Goal: Information Seeking & Learning: Learn about a topic

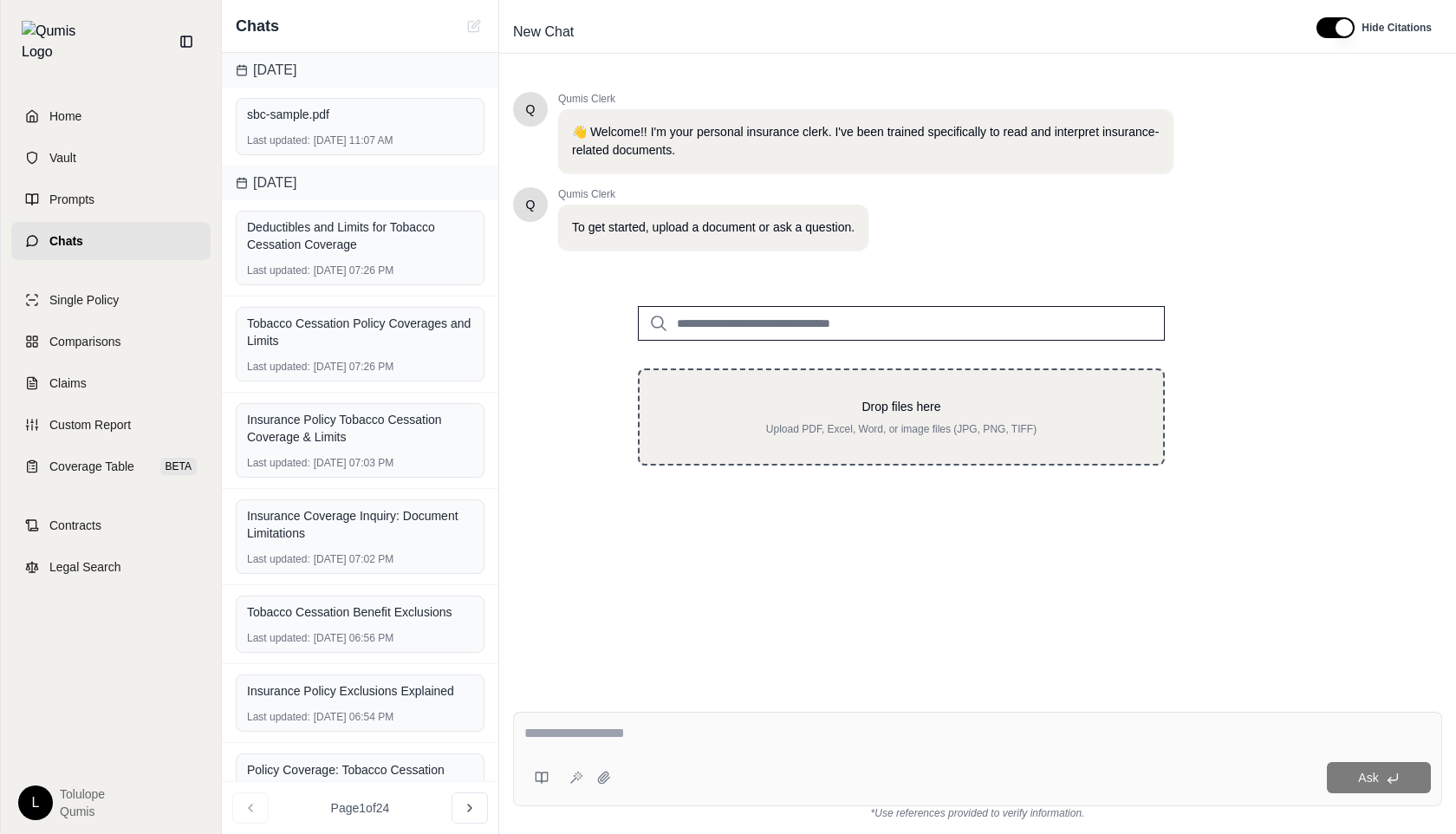
click at [770, 435] on p "Upload PDF, Excel, Word, or image files (JPG, PNG, TIFF)" at bounding box center [901, 429] width 469 height 14
type input "**********"
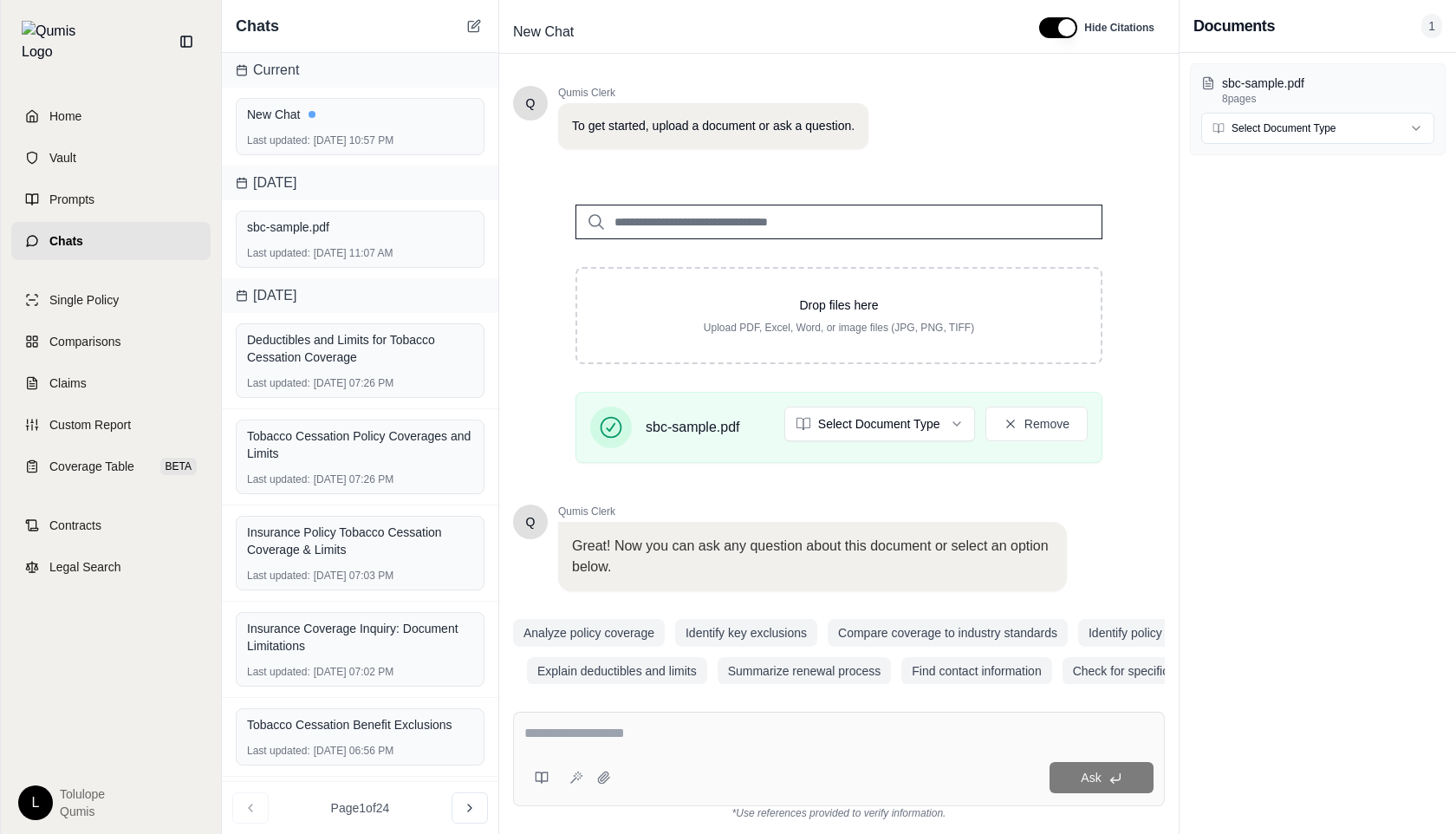
scroll to position [122, 0]
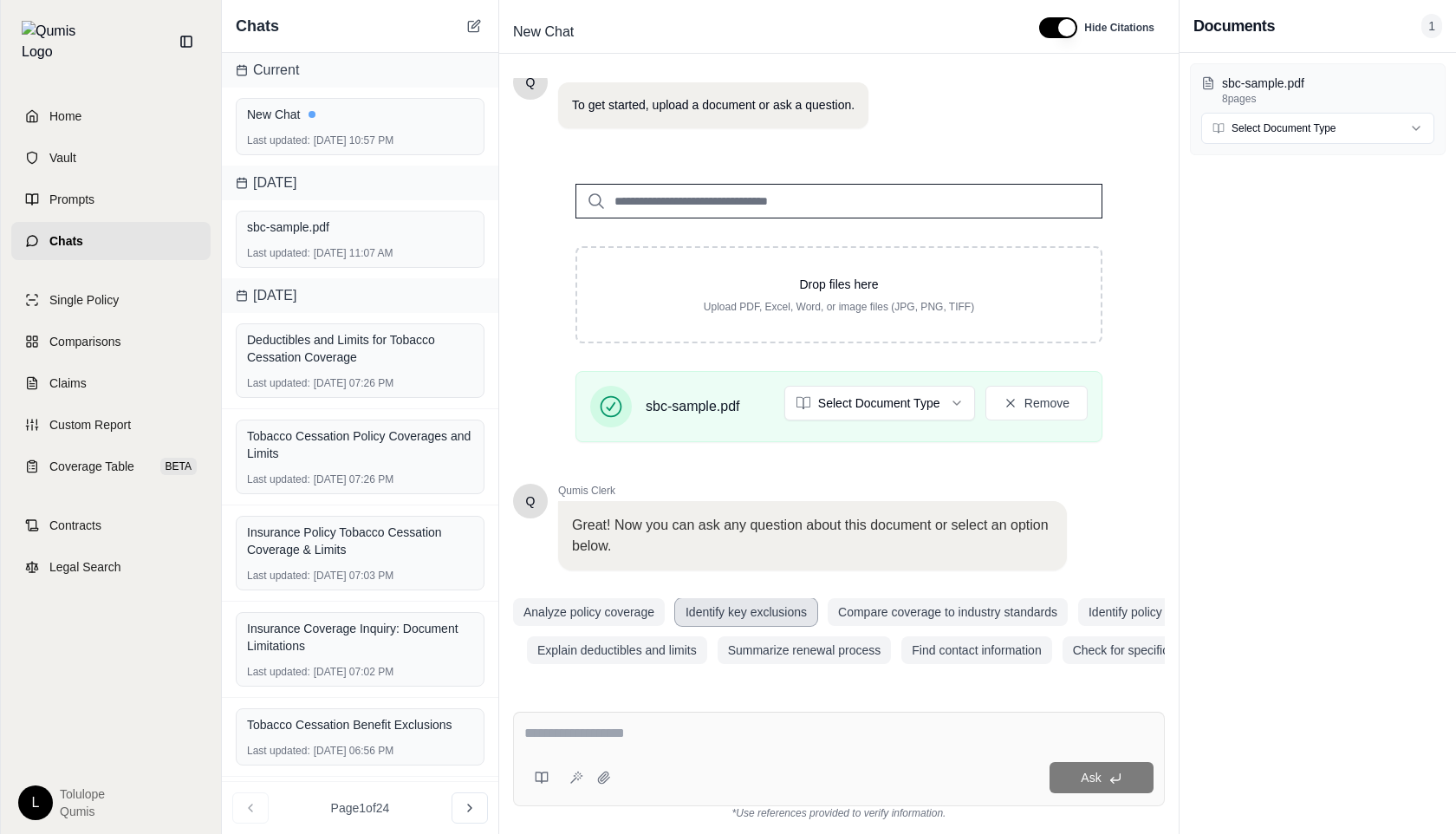
click at [773, 614] on button "Identify key exclusions" at bounding box center [746, 612] width 143 height 28
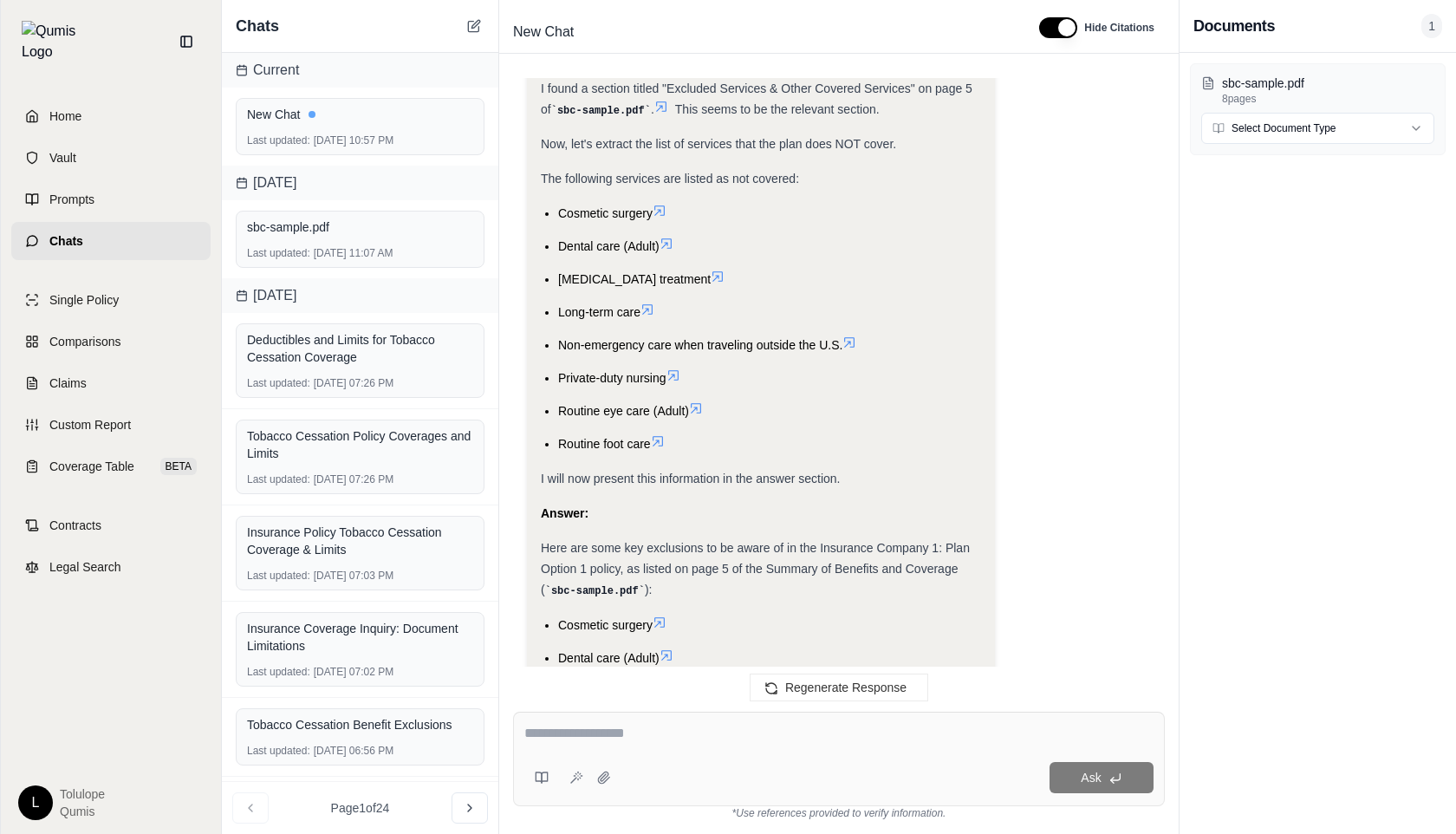
scroll to position [832, 0]
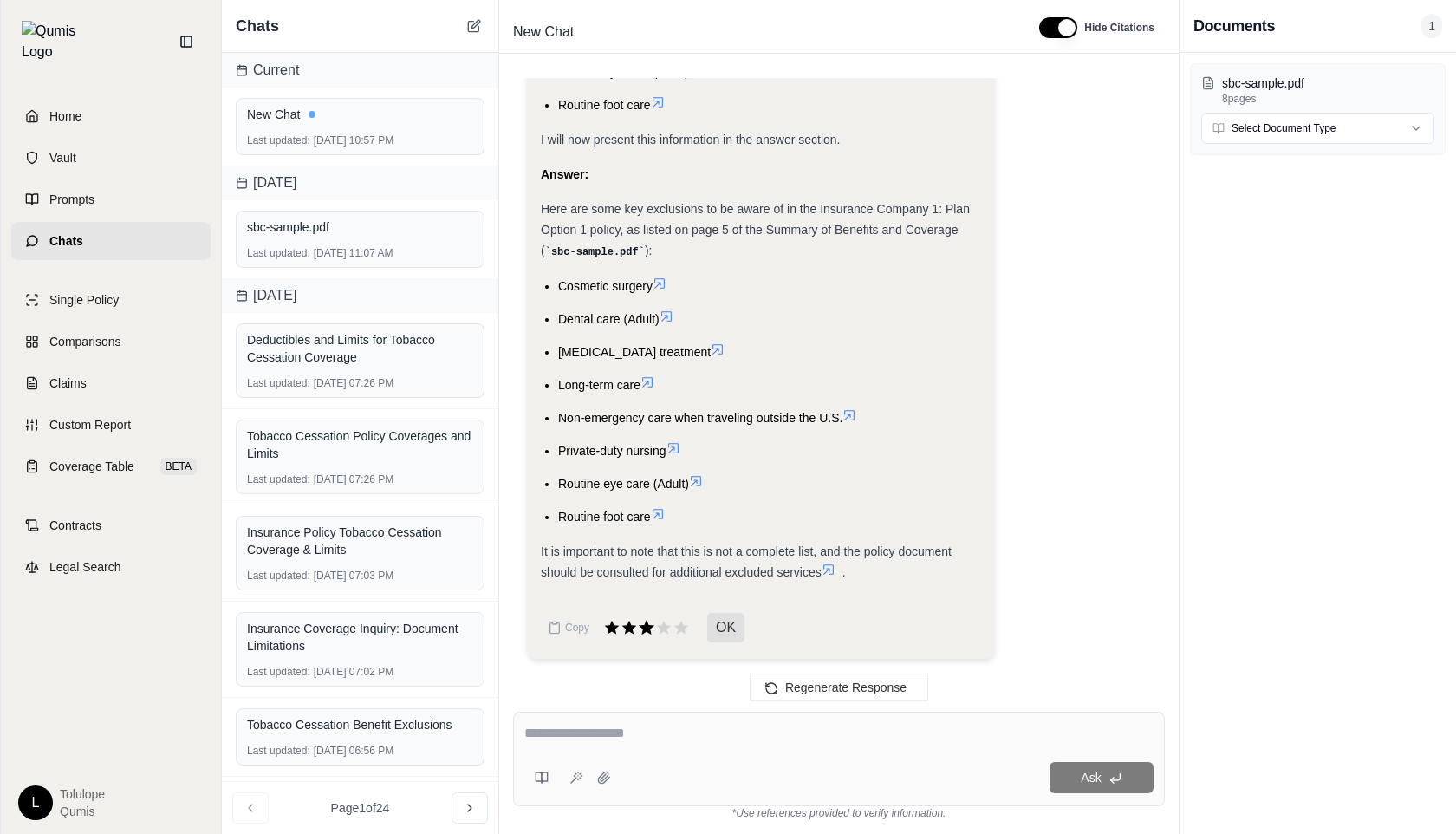
click at [647, 633] on icon at bounding box center [647, 627] width 19 height 19
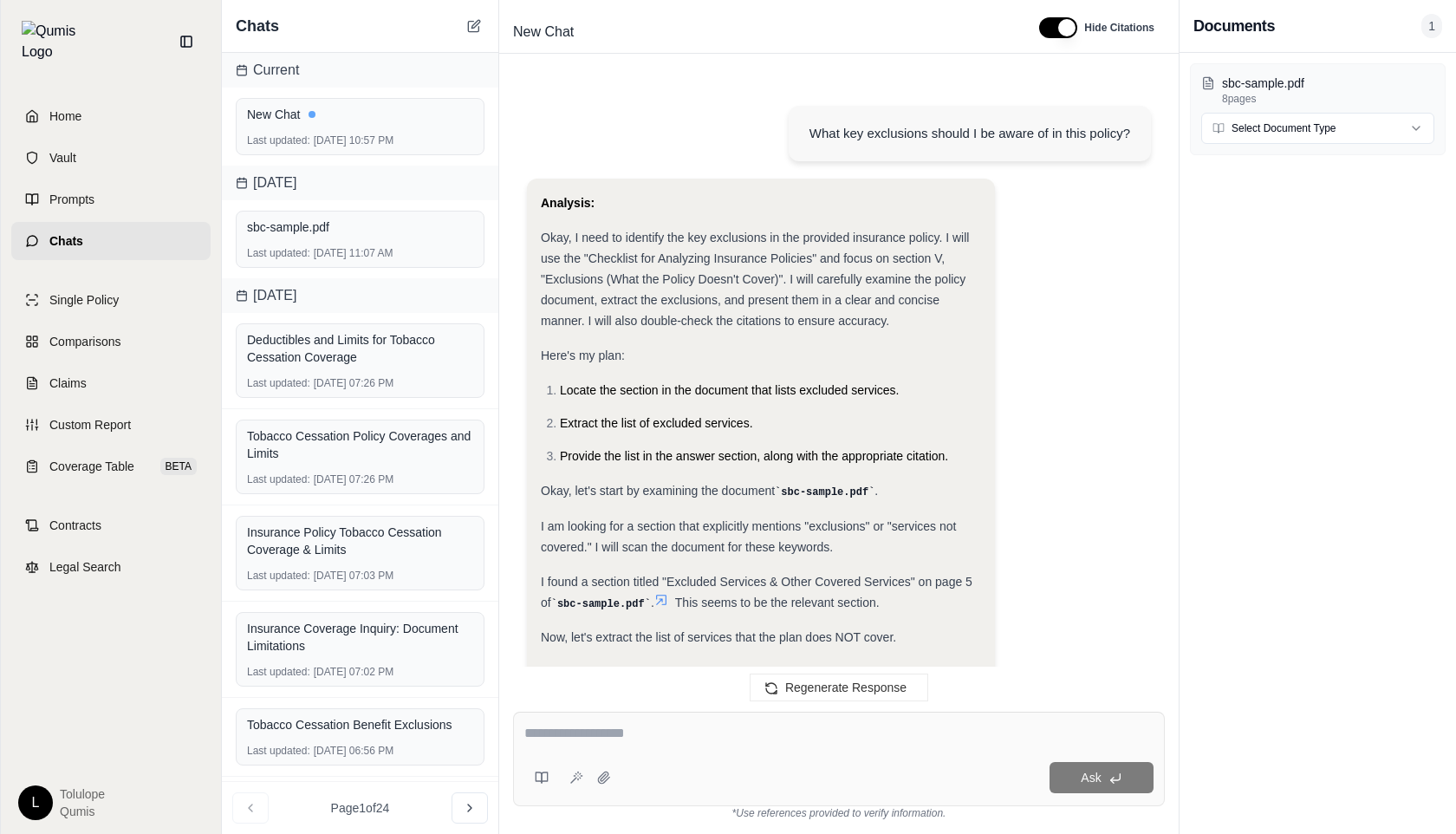
scroll to position [969, 0]
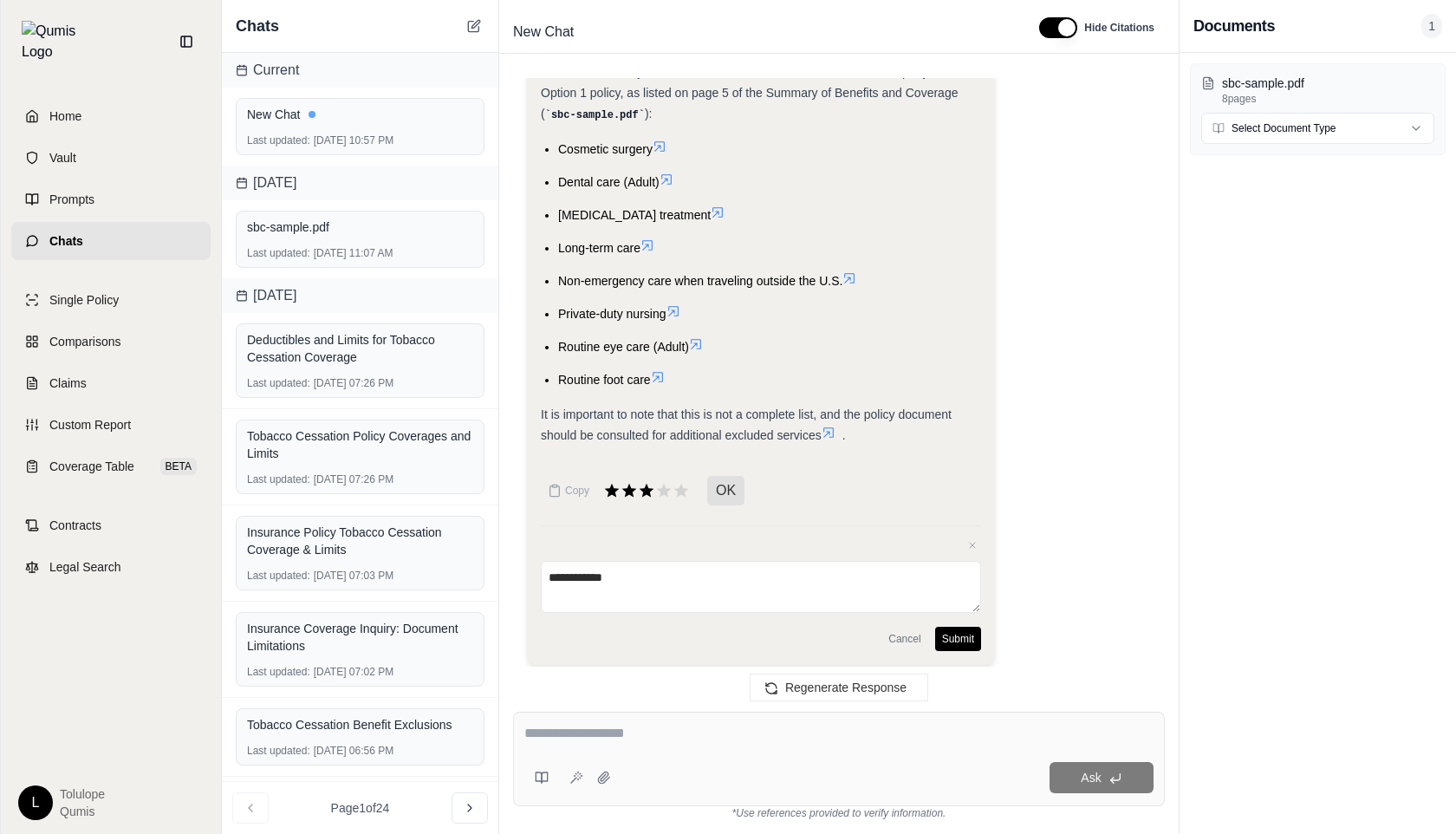
type textarea "**********"
click at [958, 632] on button "Submit" at bounding box center [957, 638] width 46 height 24
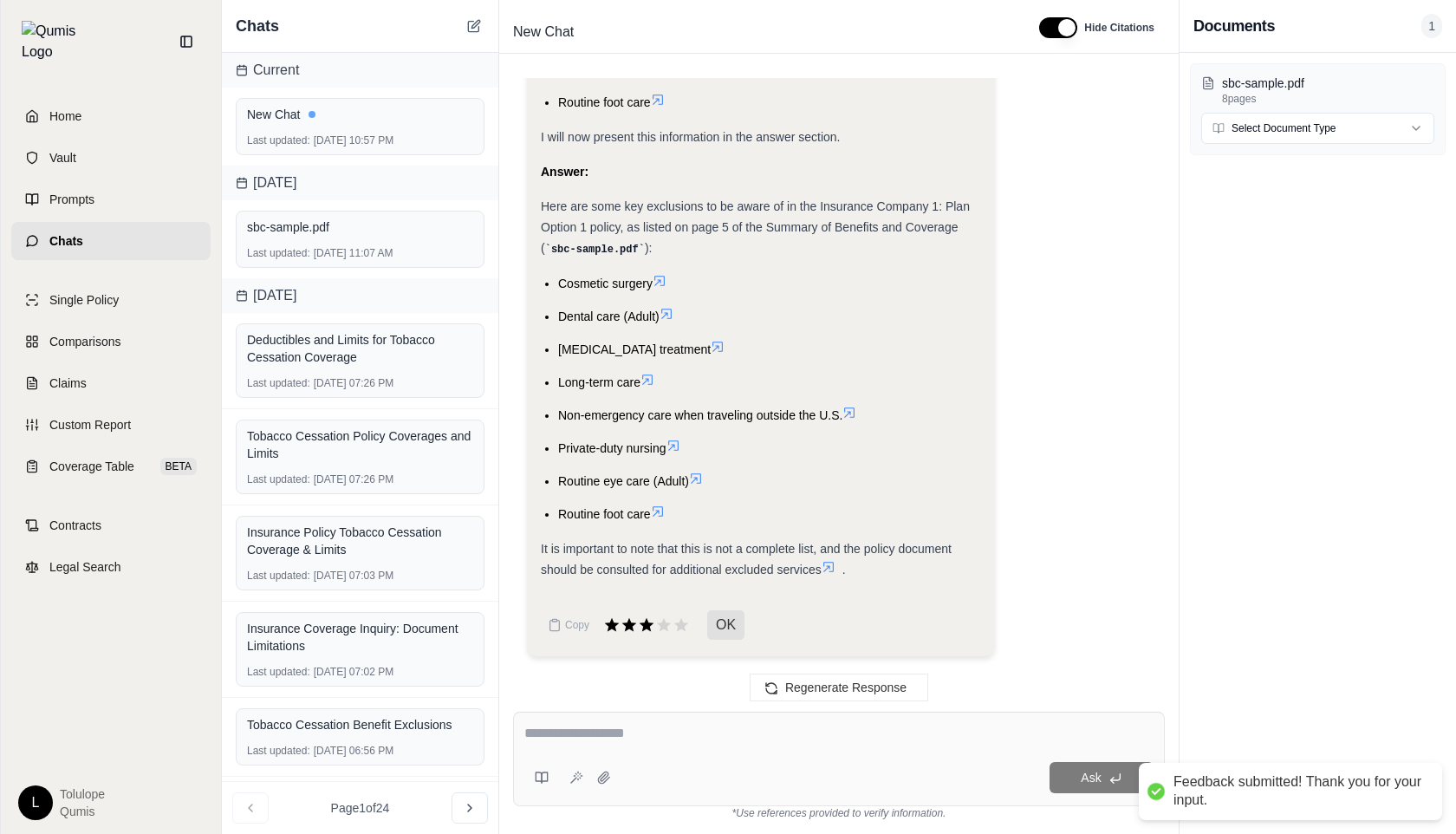
scroll to position [832, 0]
click at [623, 747] on div at bounding box center [839, 736] width 630 height 27
click at [599, 729] on textarea at bounding box center [839, 732] width 630 height 20
type textarea "*"
type textarea "**********"
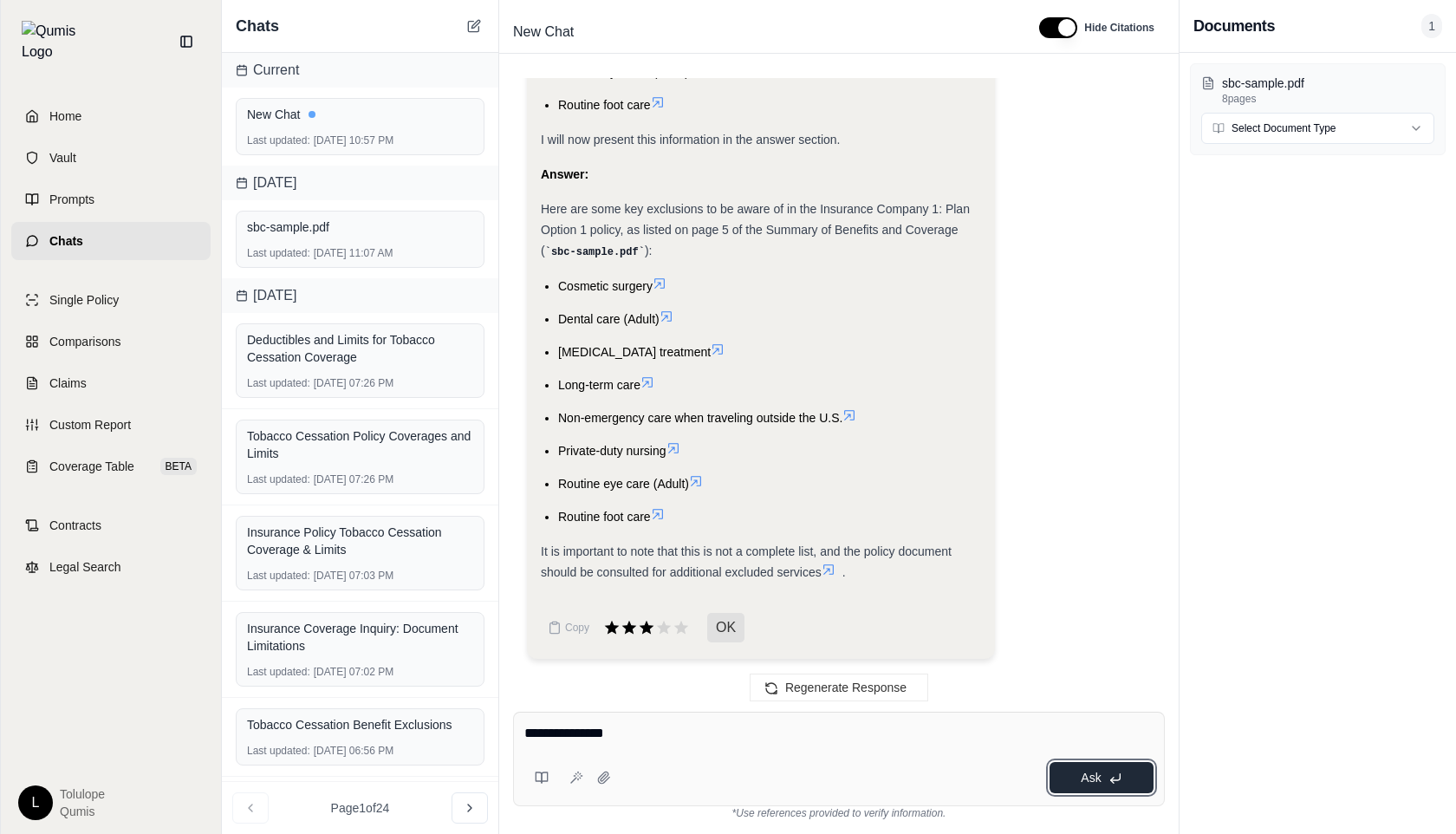
click at [1073, 773] on button "Ask" at bounding box center [1101, 778] width 104 height 31
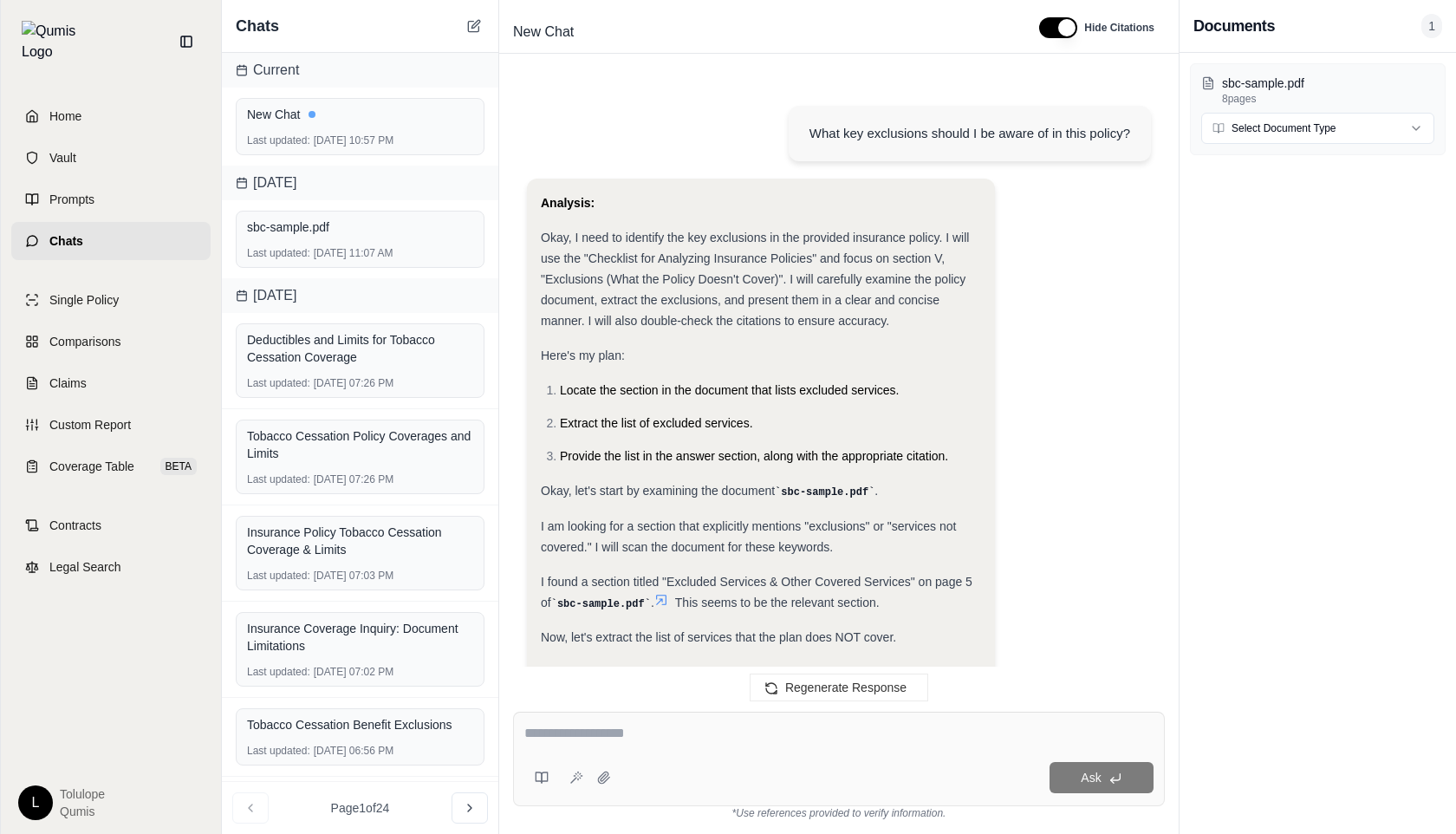
scroll to position [1118, 0]
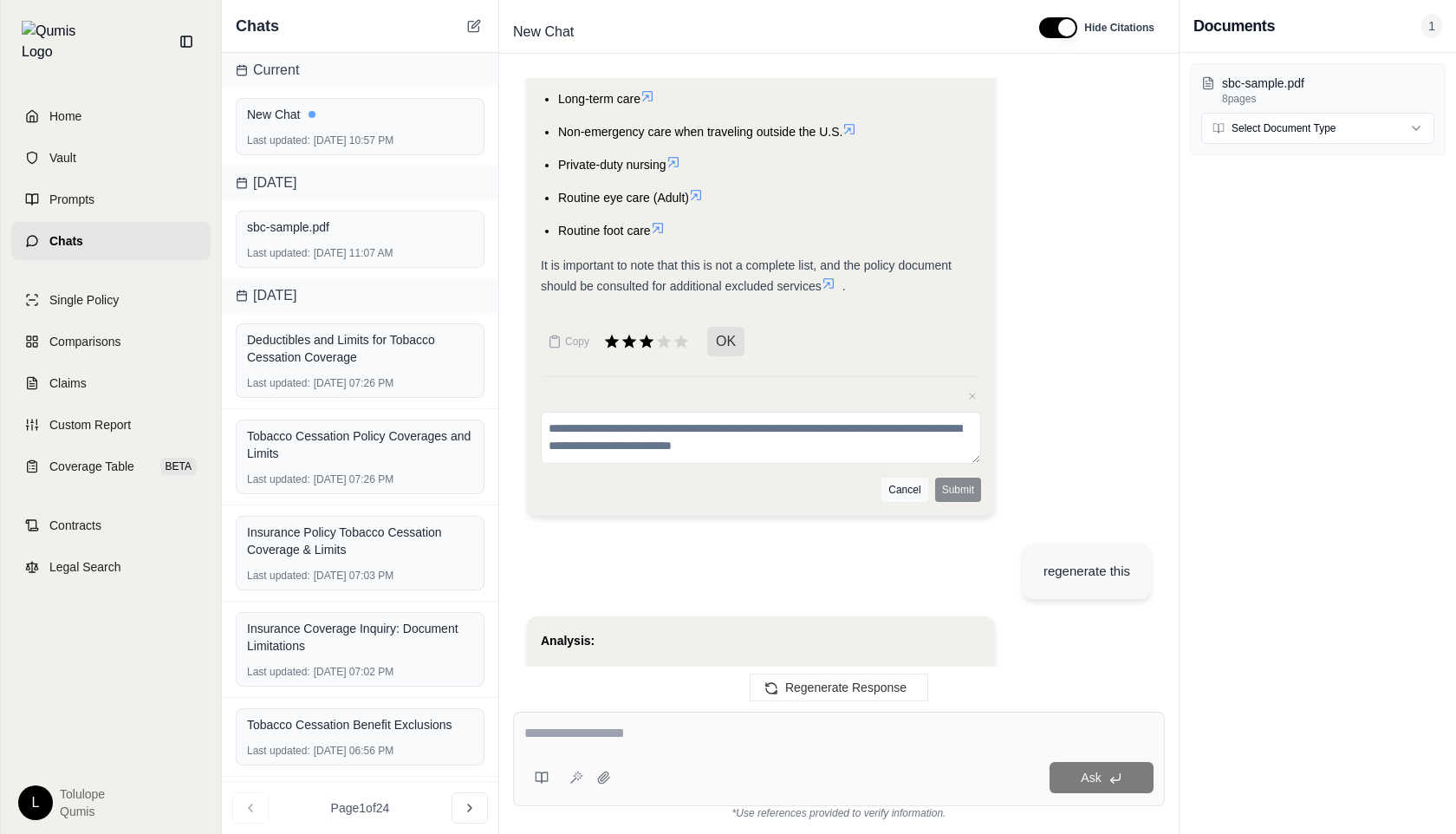
click at [904, 493] on button "Cancel" at bounding box center [904, 489] width 46 height 24
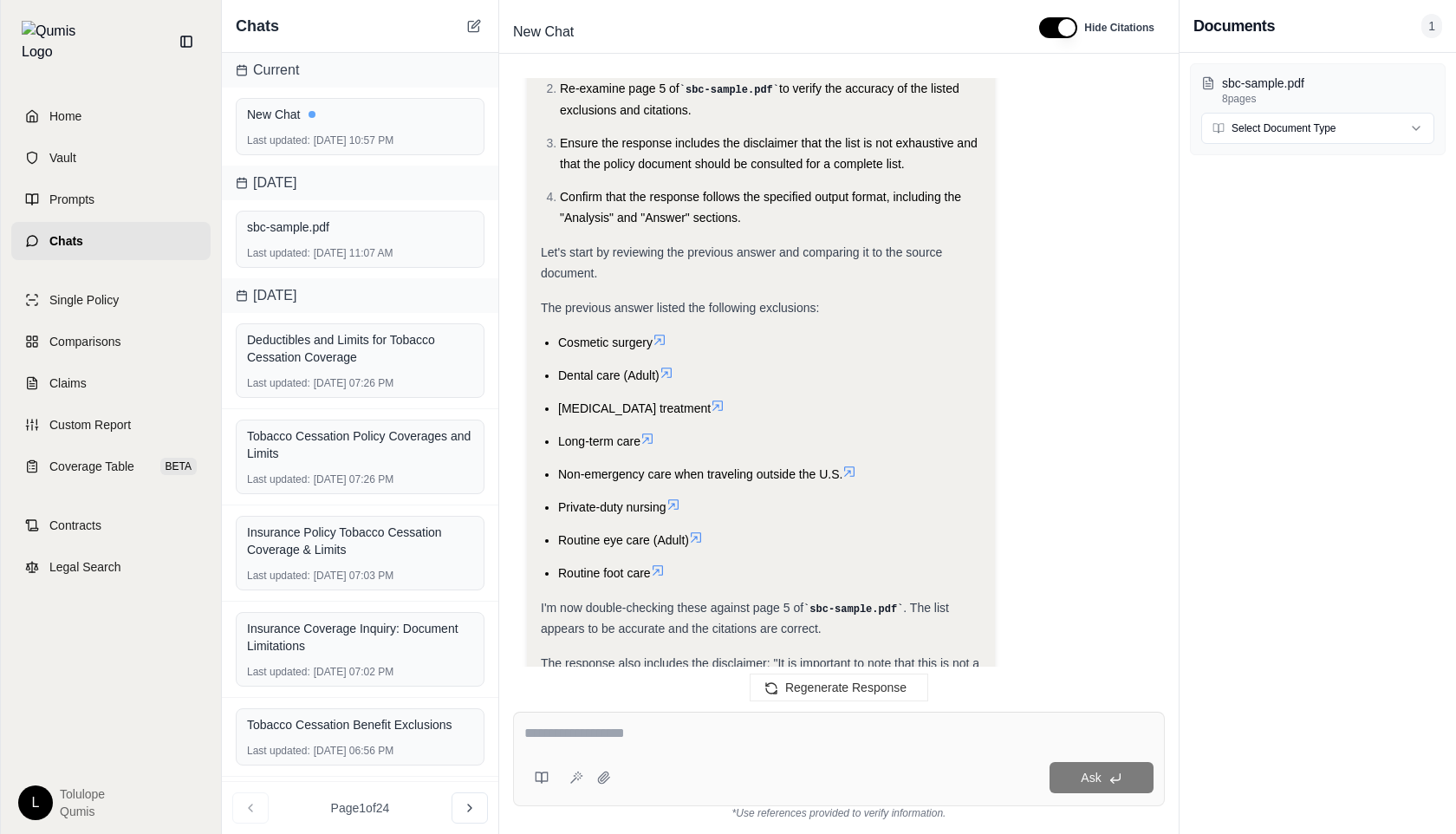
scroll to position [2422, 0]
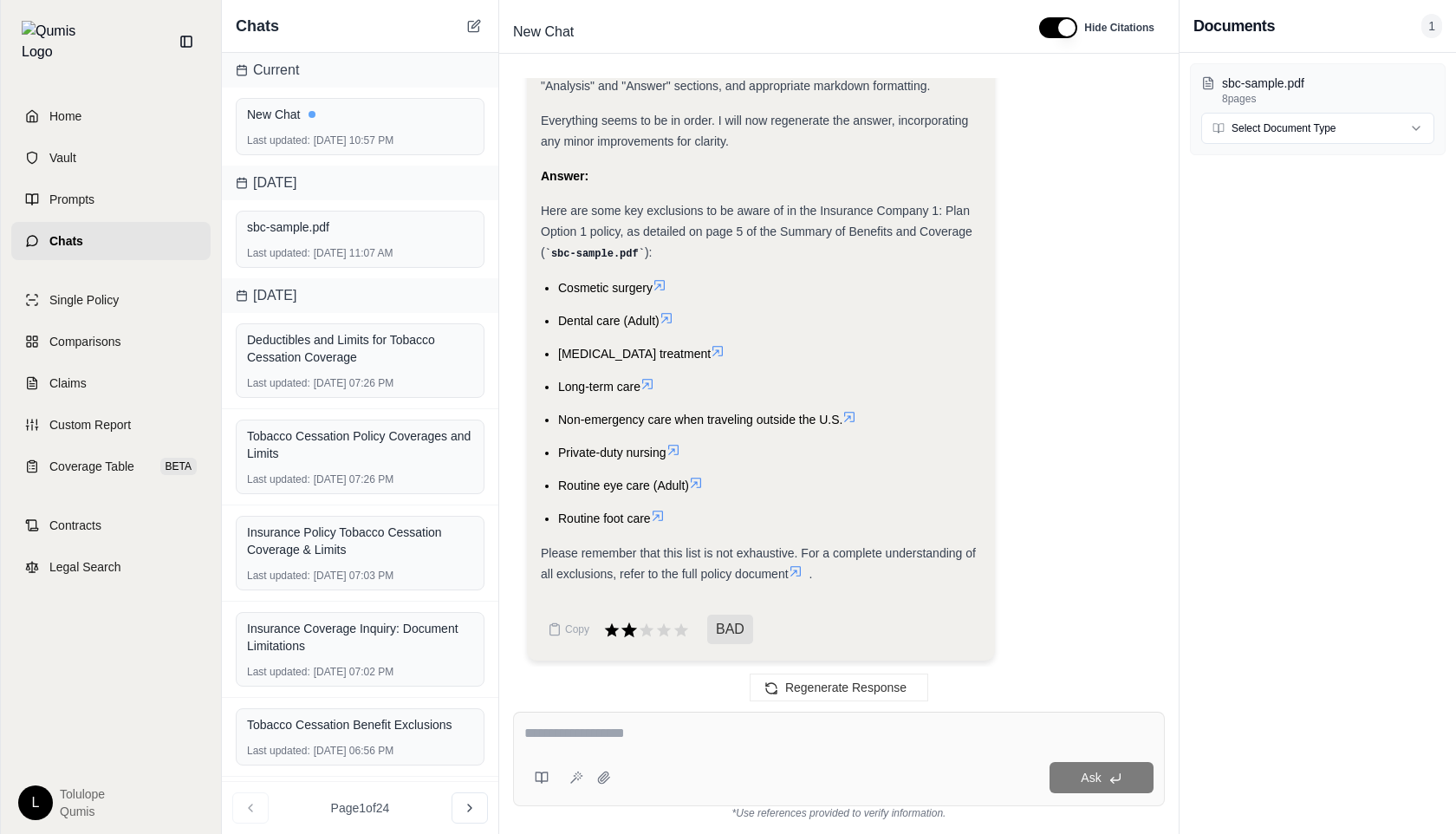
click at [632, 624] on icon at bounding box center [630, 630] width 19 height 19
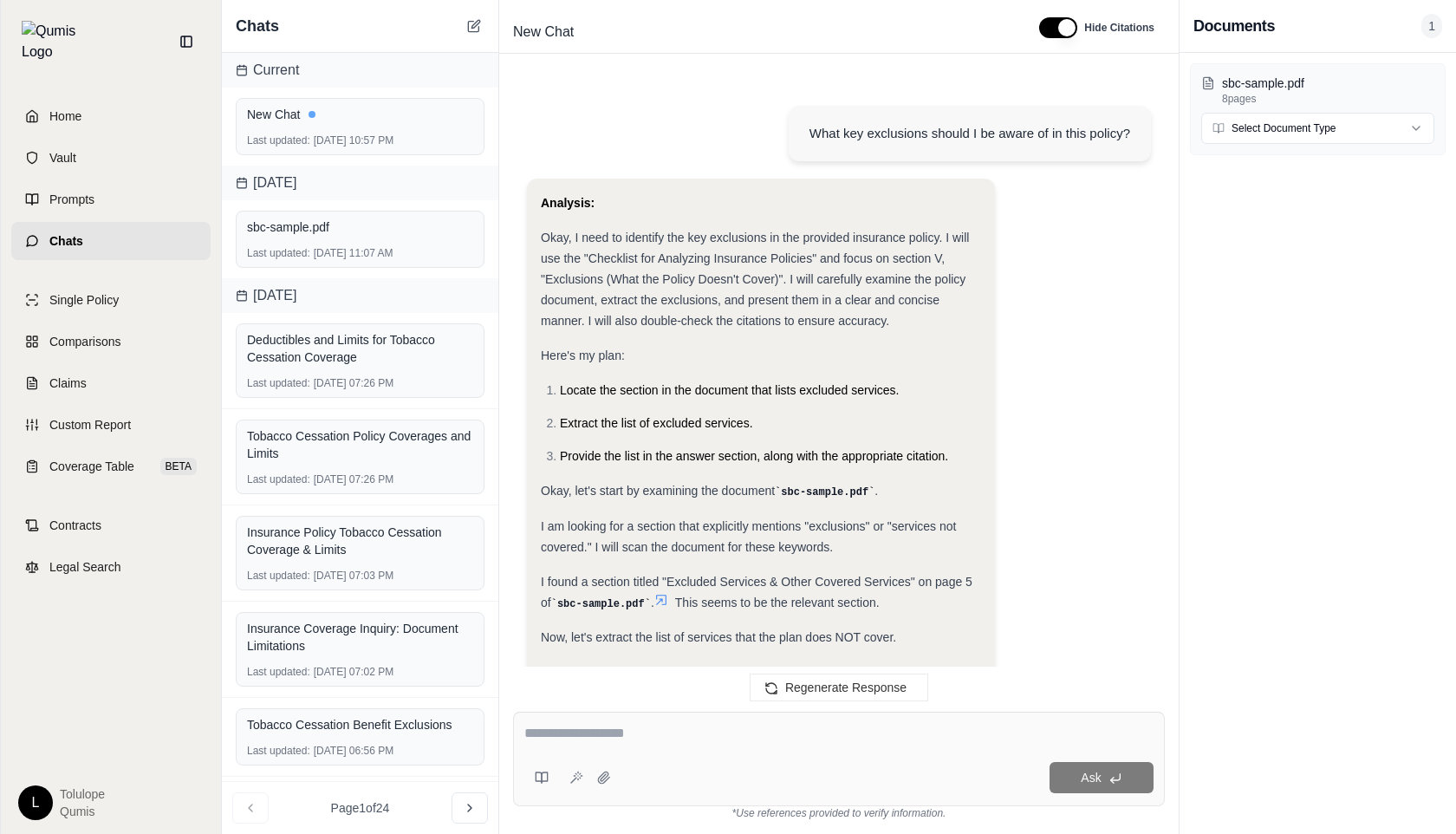
scroll to position [2558, 0]
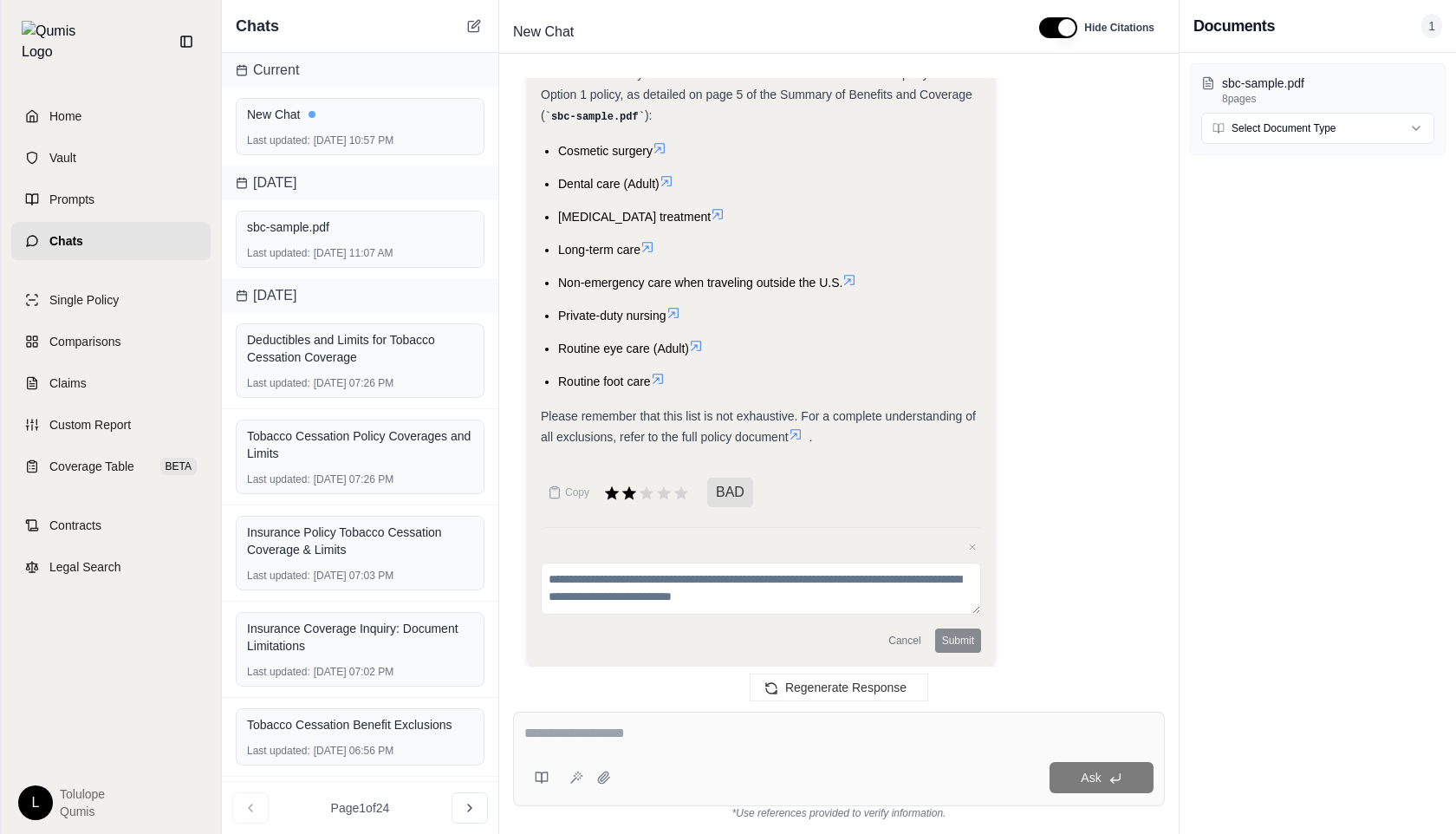
click at [677, 572] on textarea at bounding box center [761, 589] width 440 height 52
type textarea "****"
click at [963, 631] on button "Submit" at bounding box center [957, 640] width 46 height 24
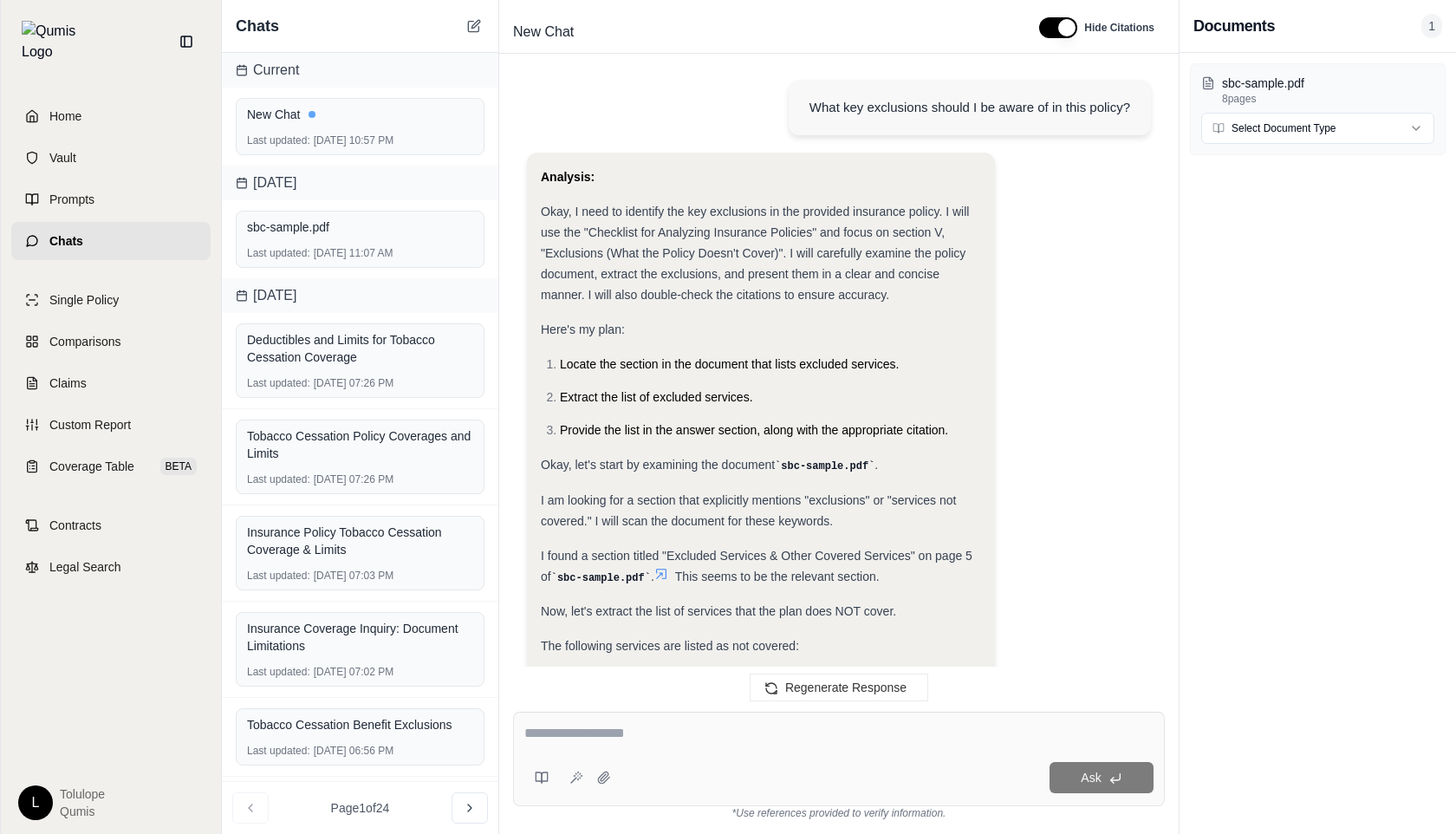
scroll to position [0, 0]
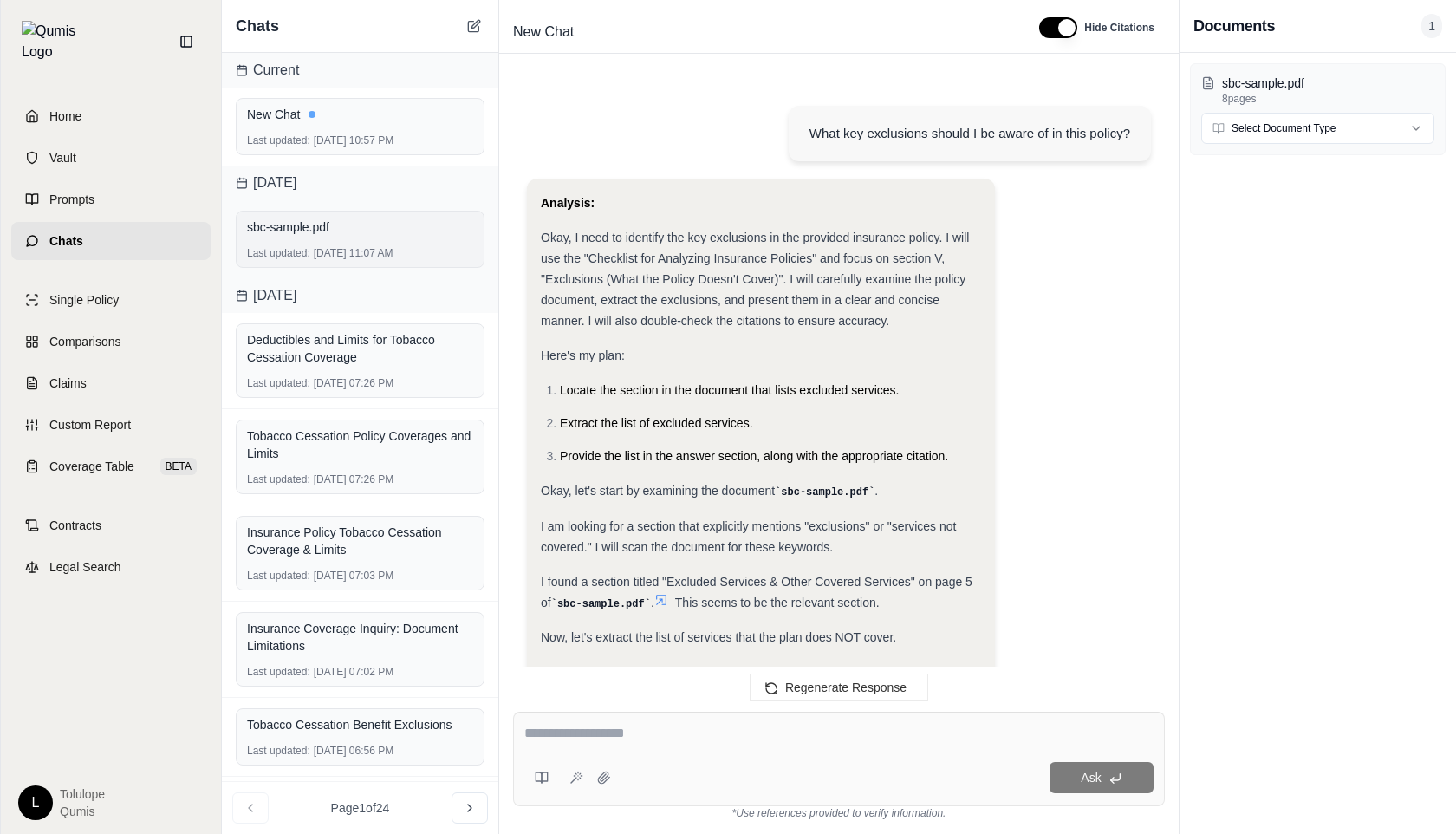
click at [335, 243] on div "sbc-sample.pdf Last updated: [DATE] 11:07 AM" at bounding box center [360, 239] width 248 height 57
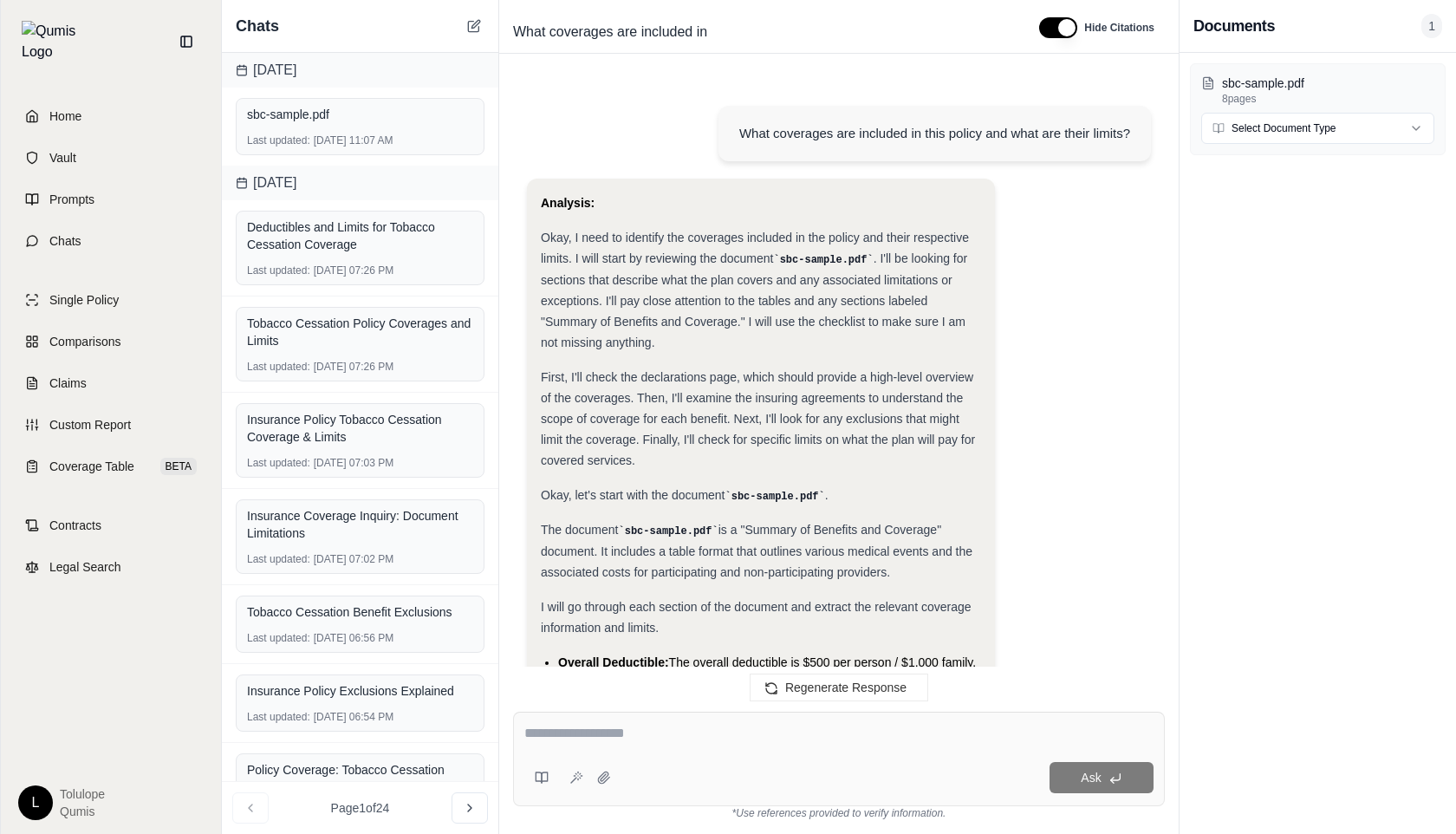
scroll to position [5493, 0]
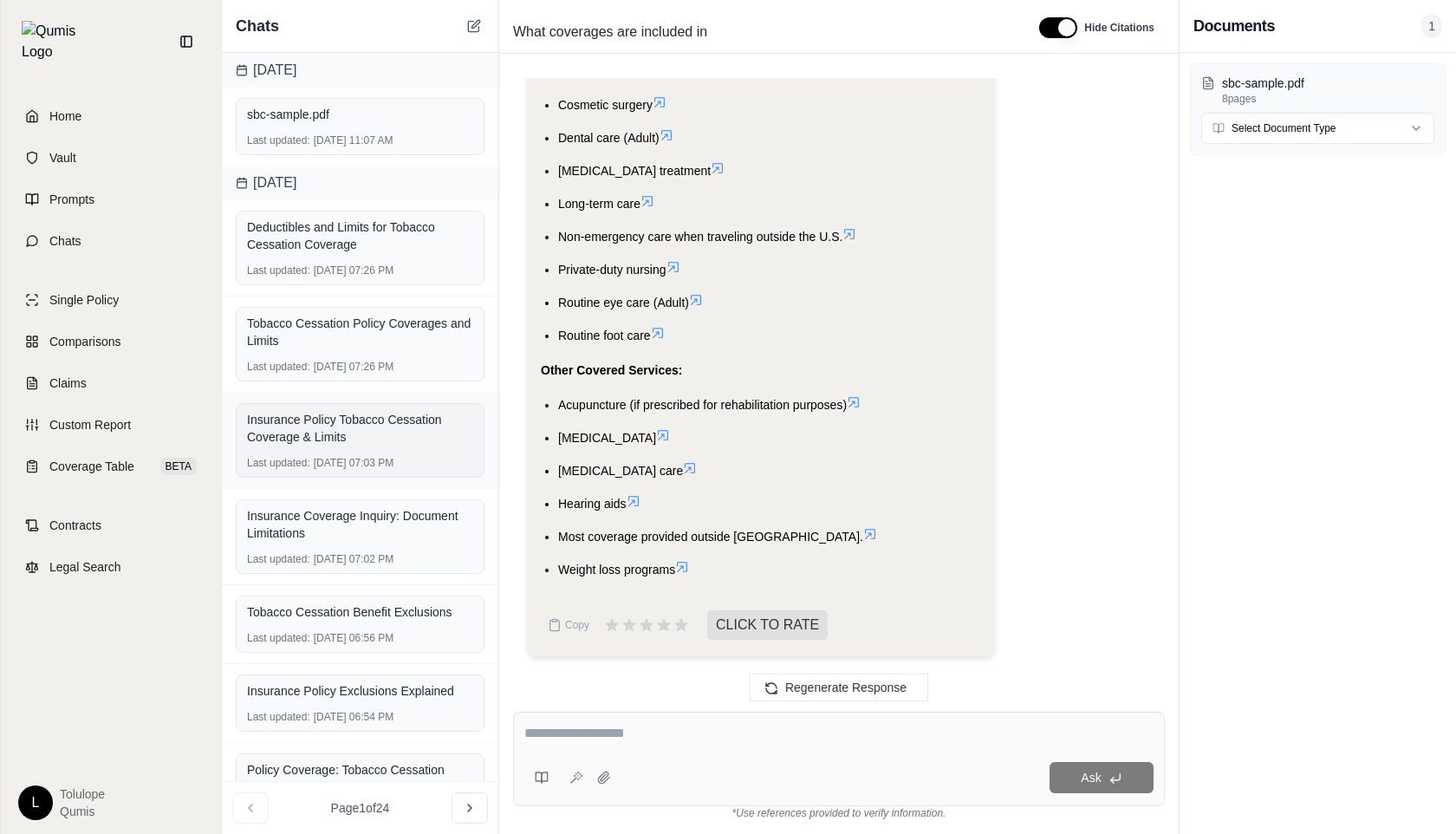
click at [335, 441] on div "Insurance Policy Tobacco Cessation Coverage & Limits" at bounding box center [360, 429] width 226 height 35
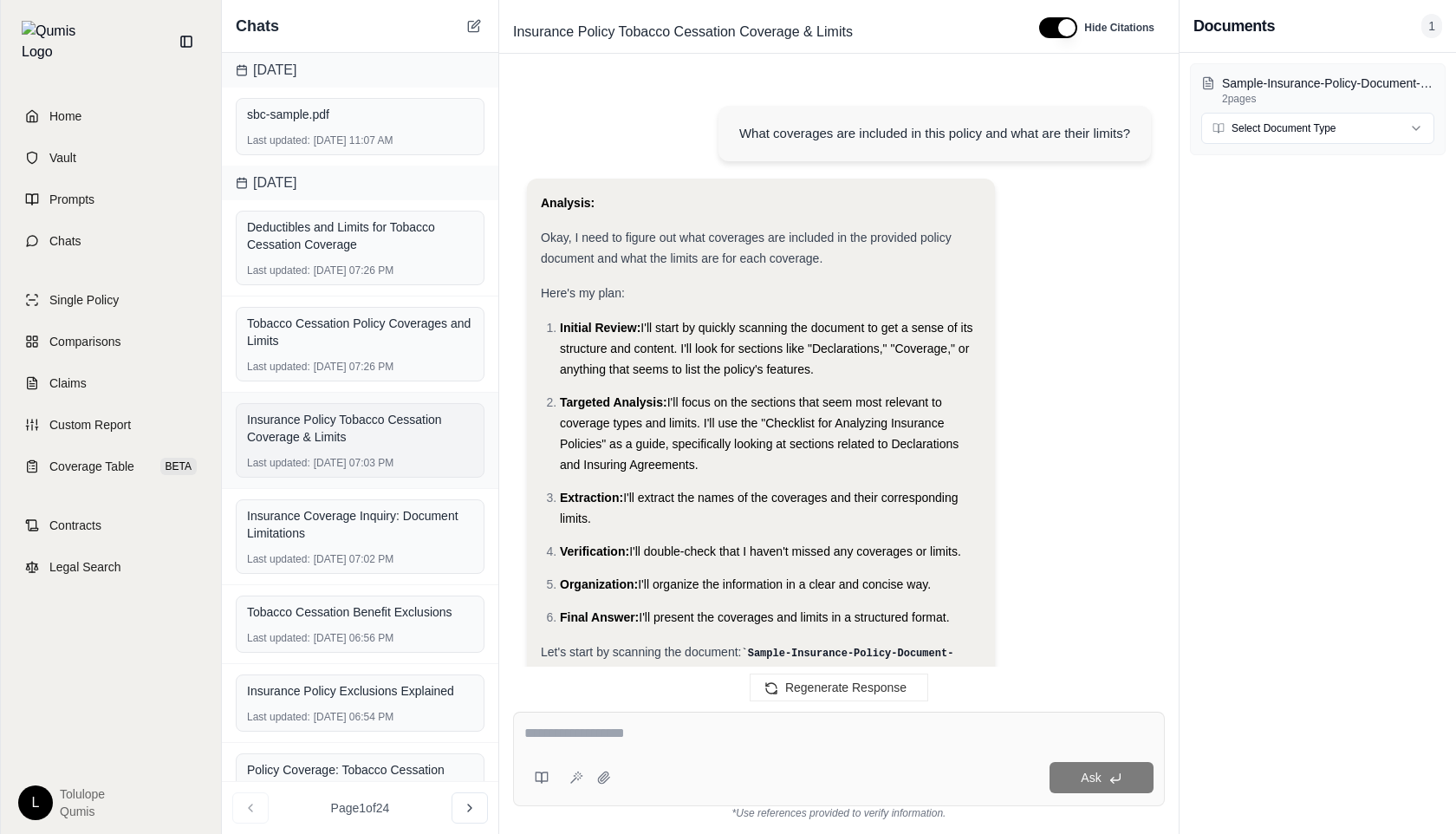
scroll to position [3316, 0]
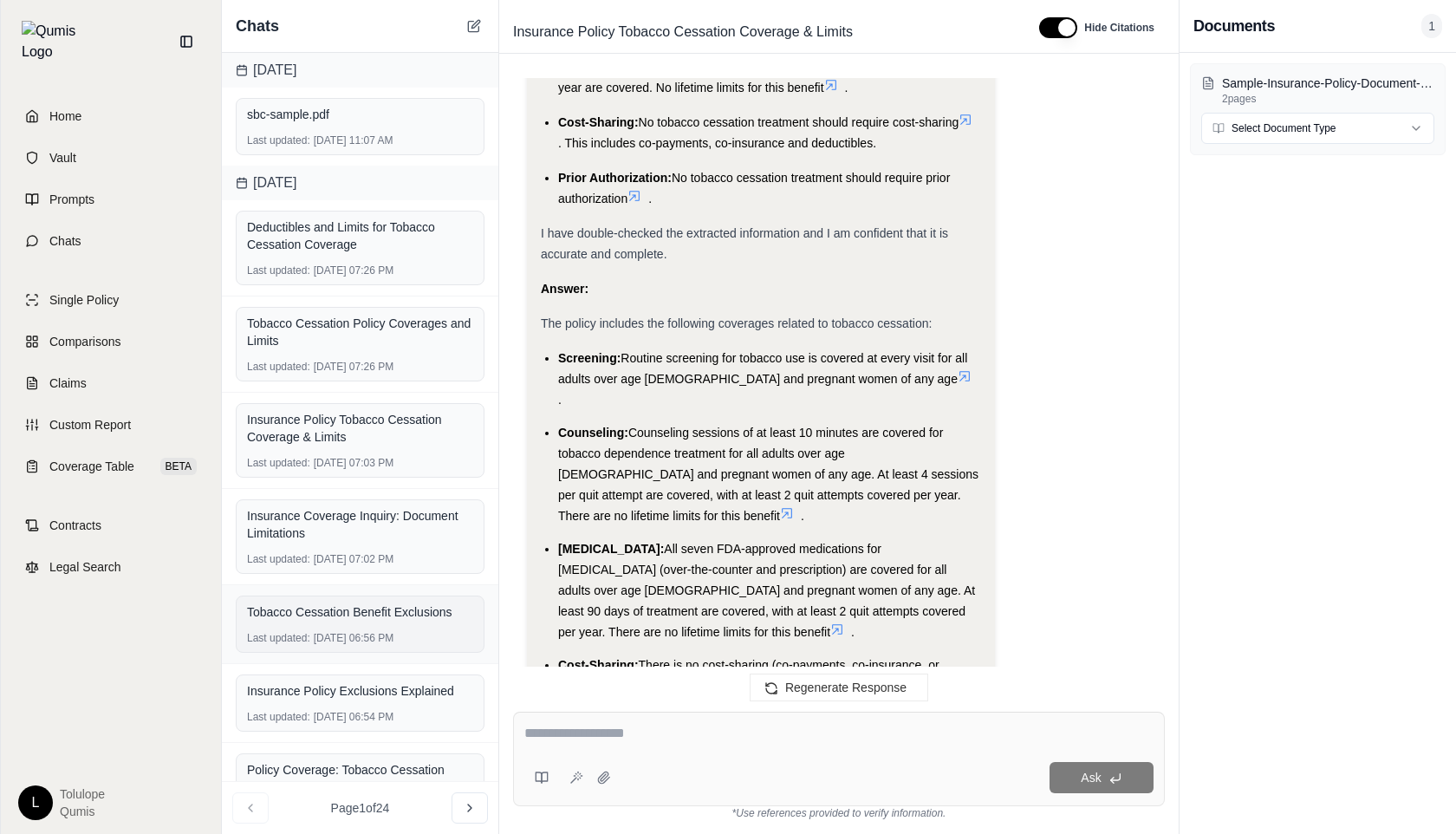
click at [338, 630] on div "Tobacco Cessation Benefit Exclusions Last updated: [DATE] 06:56 PM" at bounding box center [360, 624] width 248 height 57
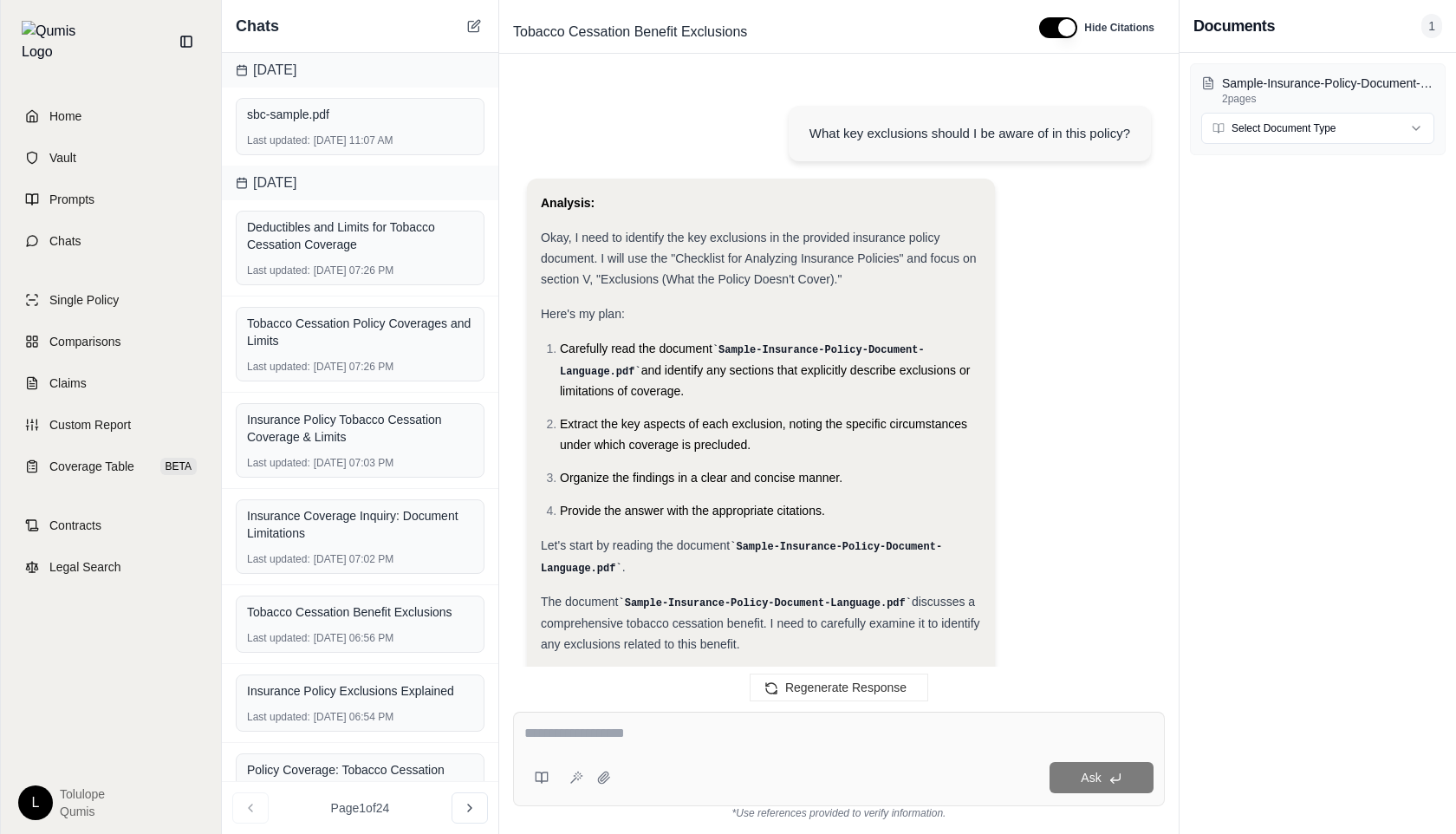
scroll to position [2132, 0]
